Goal: Check status

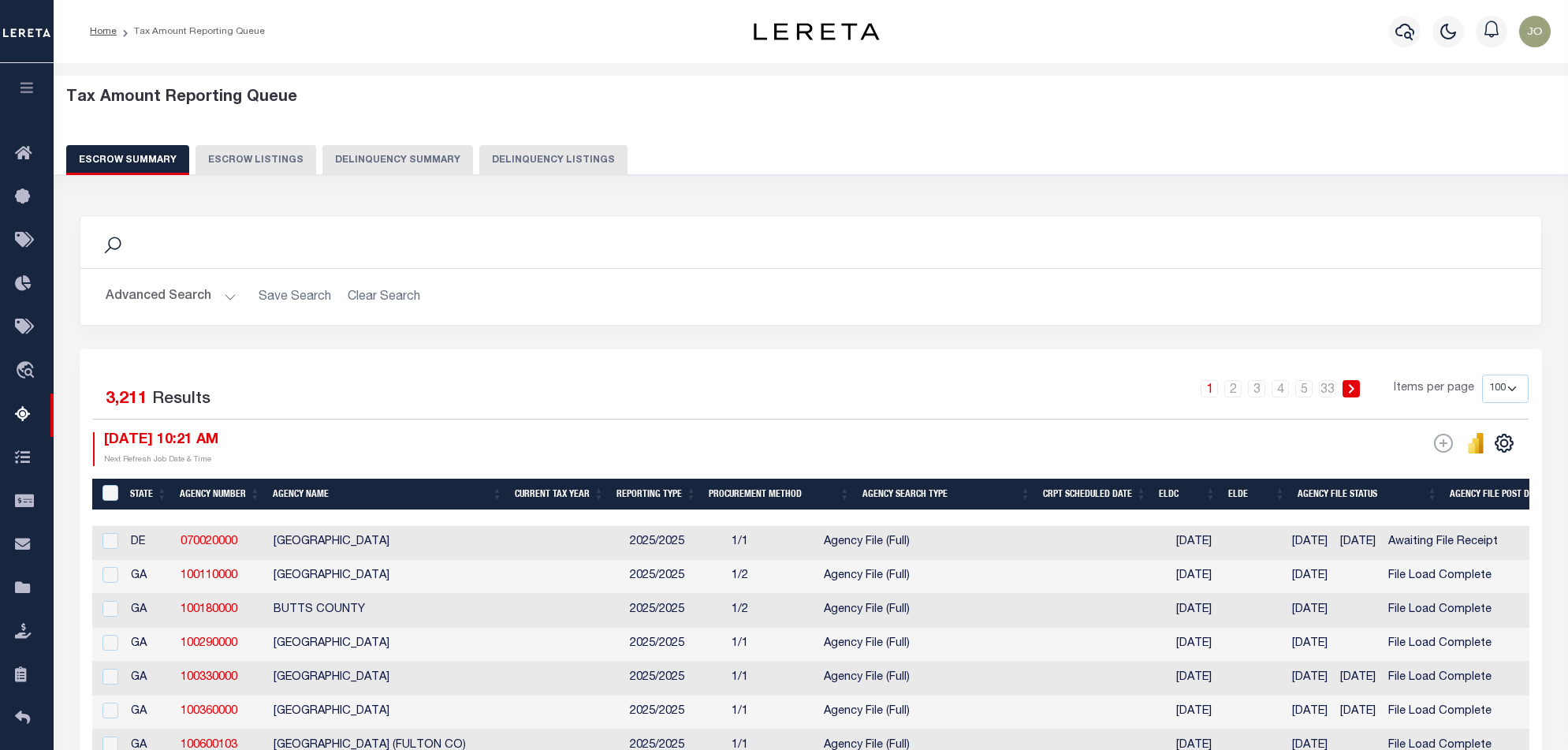
select select "100"
click at [421, 156] on button "Delinquency Summary" at bounding box center [397, 159] width 150 height 30
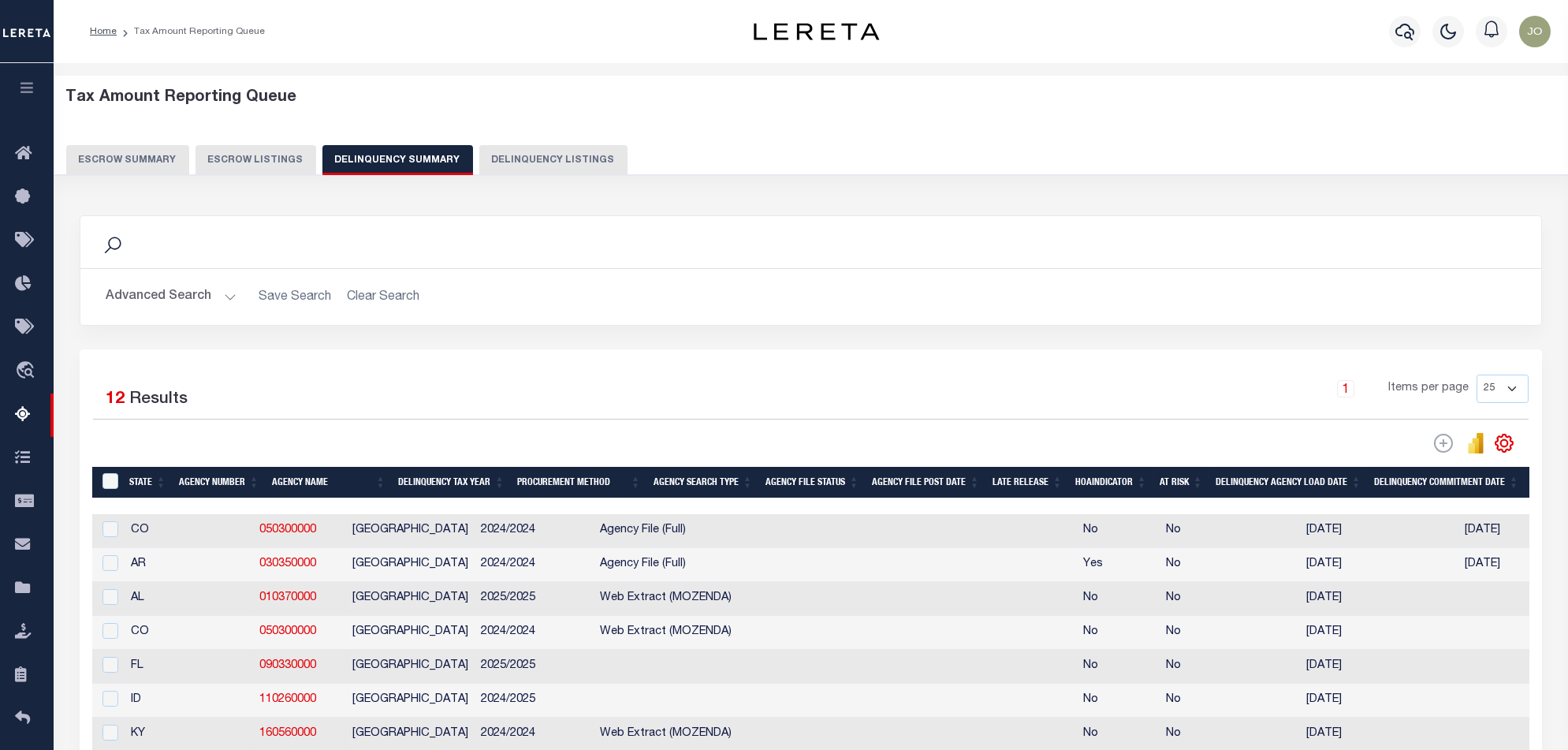
scroll to position [210, 0]
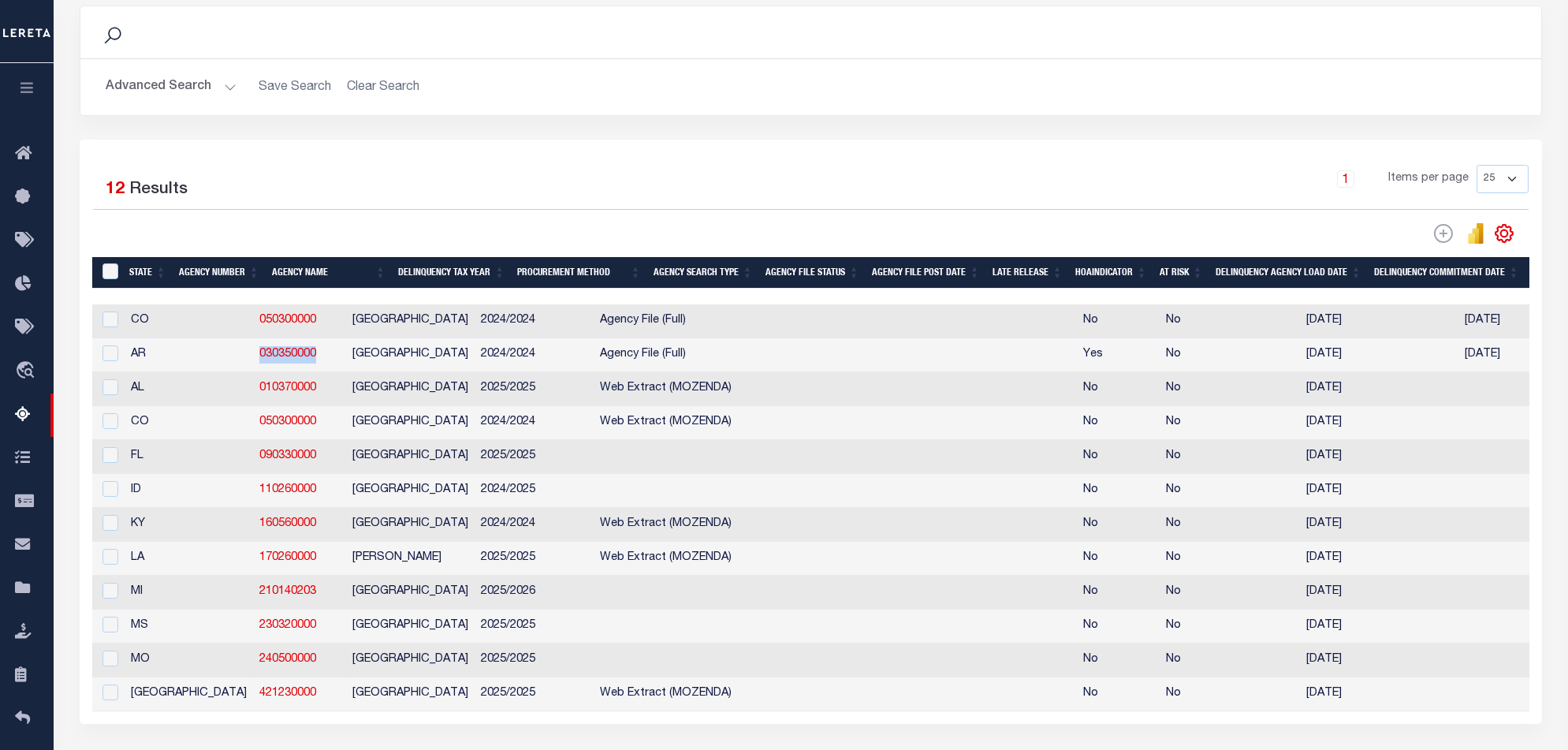
drag, startPoint x: 248, startPoint y: 355, endPoint x: 179, endPoint y: 361, distance: 69.3
click at [253, 361] on td "030350000" at bounding box center [299, 354] width 93 height 34
checkbox input "true"
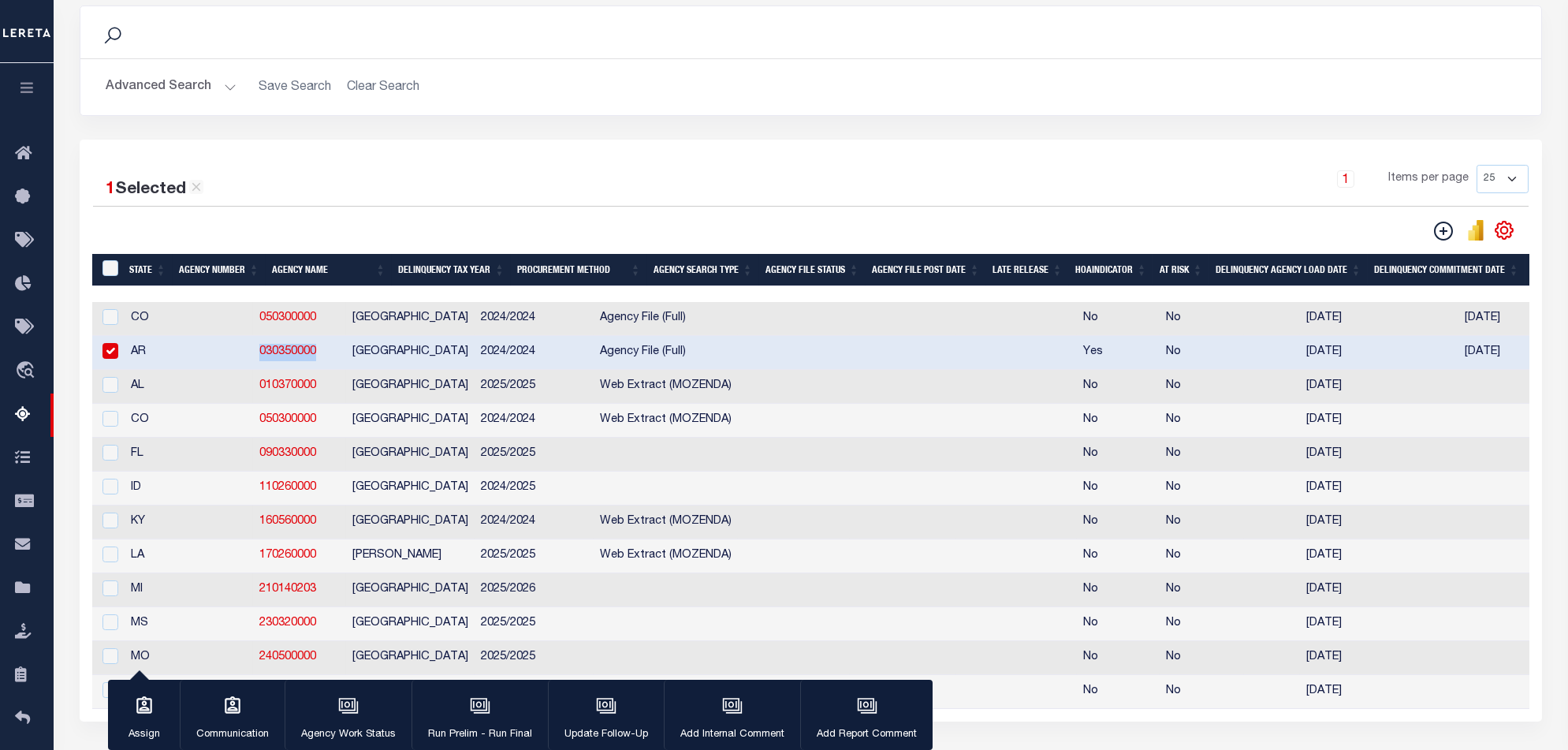
copy link "030350000"
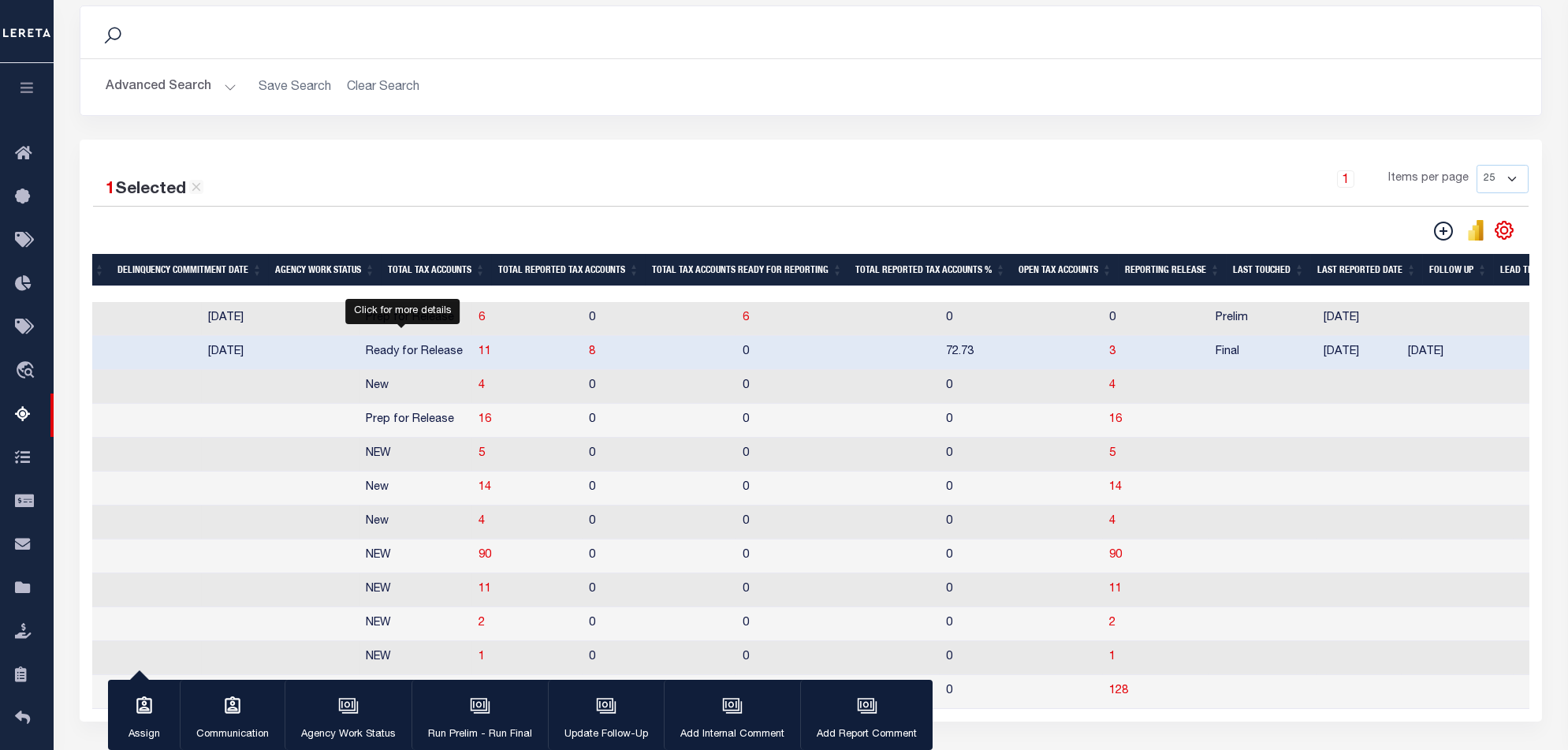
click at [479, 355] on span "11" at bounding box center [485, 352] width 13 height 11
select select "100"
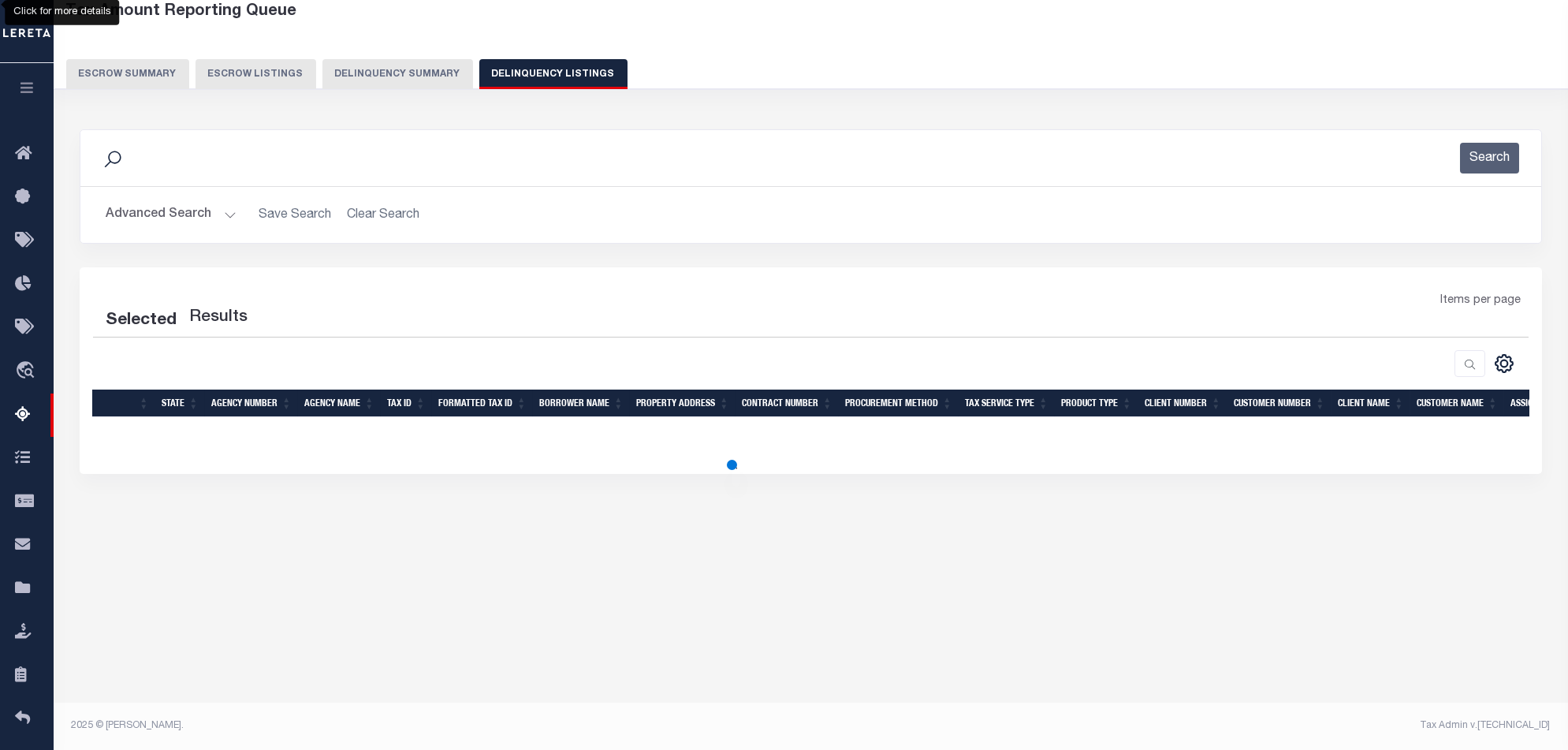
select select "100"
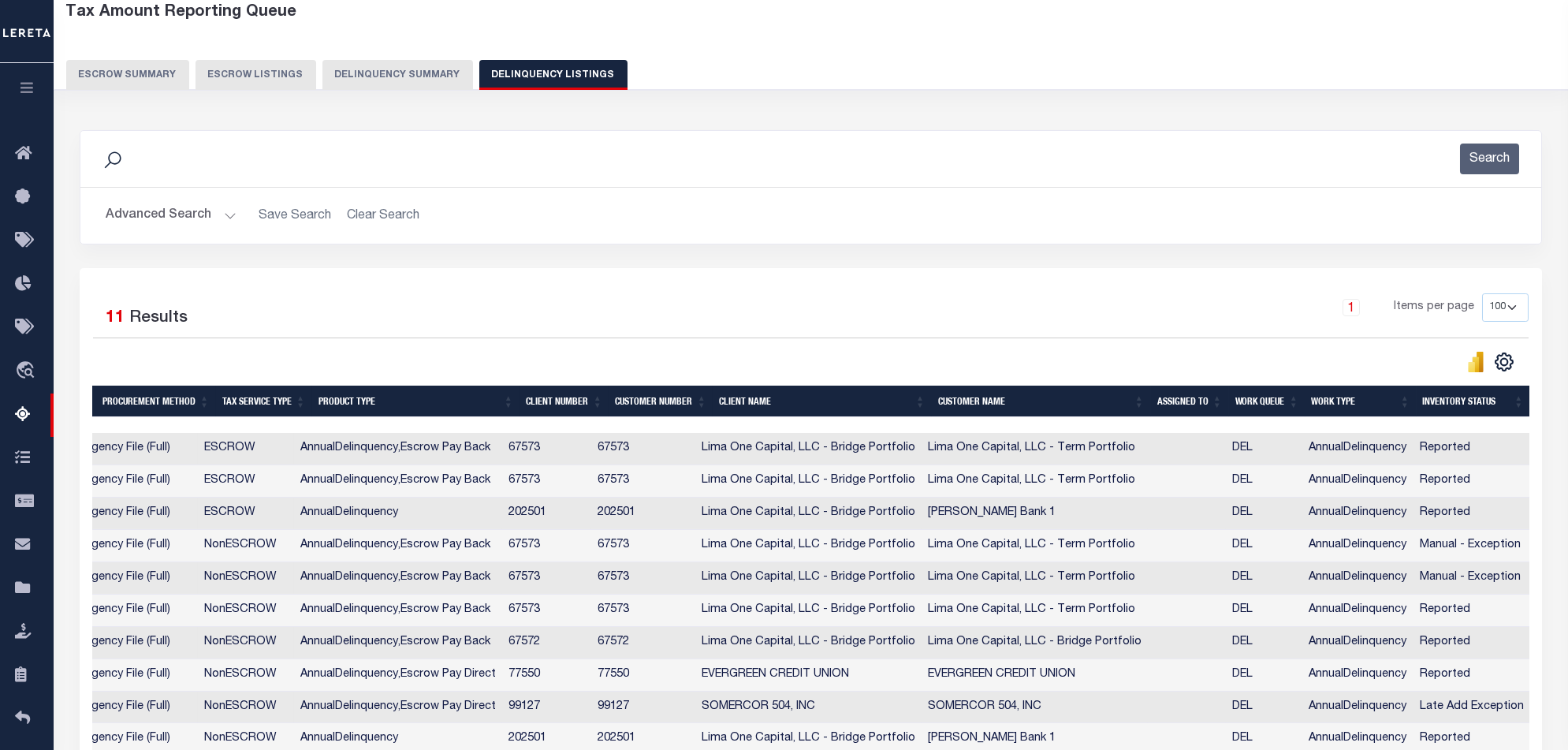
scroll to position [295, 0]
